Goal: Book appointment/travel/reservation

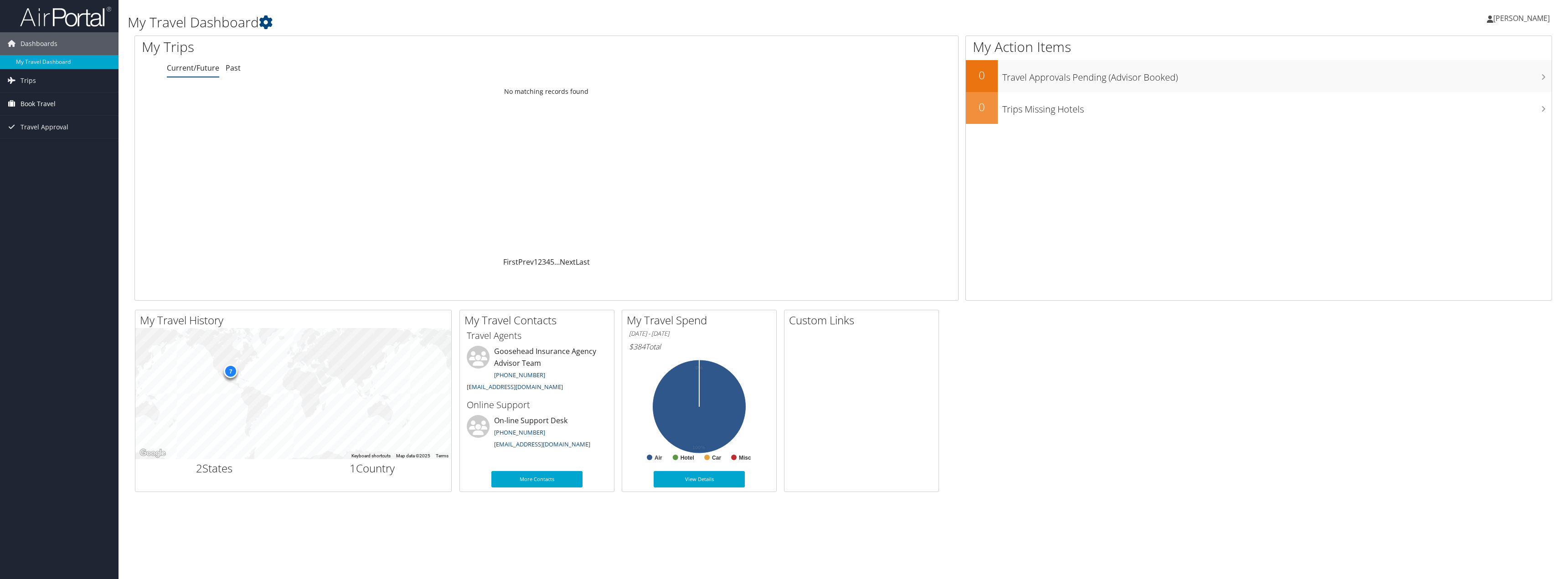
click at [40, 102] on span "Book Travel" at bounding box center [38, 103] width 35 height 23
click at [40, 147] on link "Book/Manage Online Trips" at bounding box center [59, 149] width 119 height 13
click at [45, 105] on span "Book Travel" at bounding box center [38, 103] width 35 height 23
click at [53, 150] on link "Book/Manage Online Trips" at bounding box center [59, 149] width 119 height 13
